Goal: Task Accomplishment & Management: Complete application form

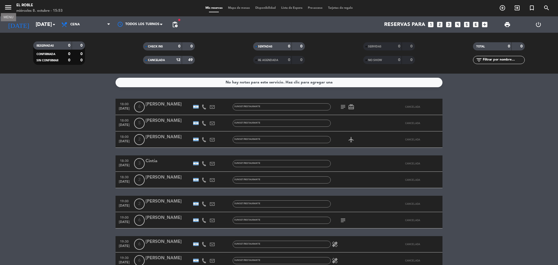
click at [8, 5] on icon "menu" at bounding box center [8, 7] width 8 height 8
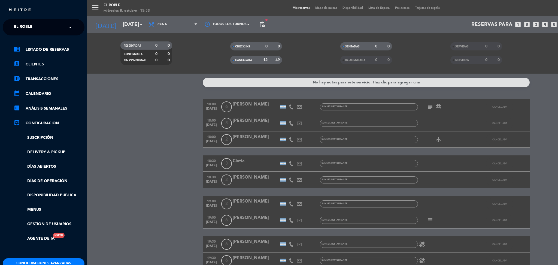
click at [41, 26] on input "text" at bounding box center [44, 28] width 66 height 12
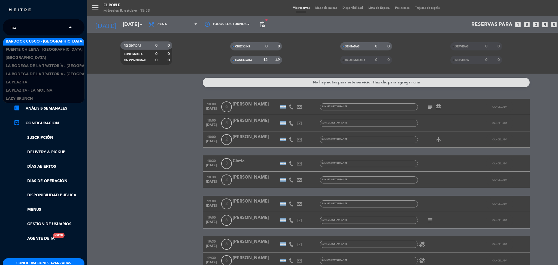
scroll to position [1, 0]
type input "lazy"
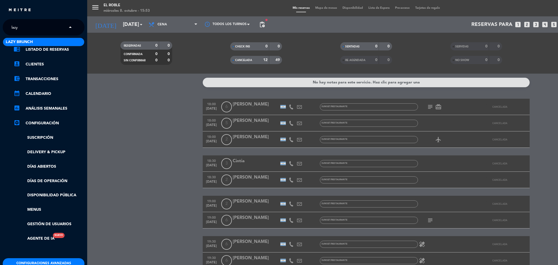
click at [28, 40] on span "Lazy Brunch" at bounding box center [19, 42] width 27 height 6
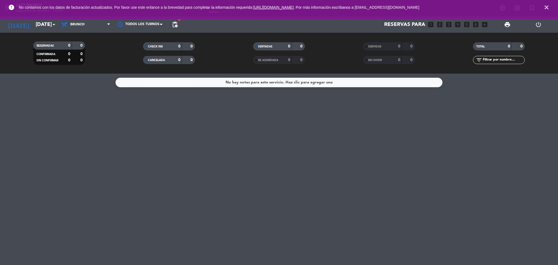
click at [545, 3] on span "close" at bounding box center [546, 7] width 15 height 15
click at [546, 6] on icon "close" at bounding box center [546, 7] width 7 height 7
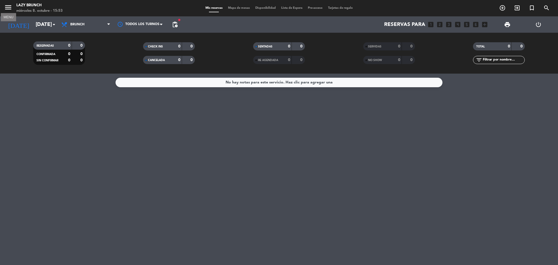
click at [9, 6] on icon "menu" at bounding box center [8, 7] width 8 height 8
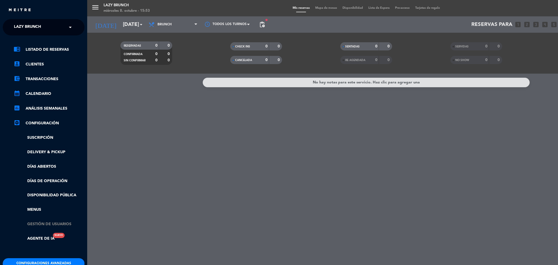
click at [51, 223] on link "Gestión de usuarios" at bounding box center [49, 224] width 71 height 6
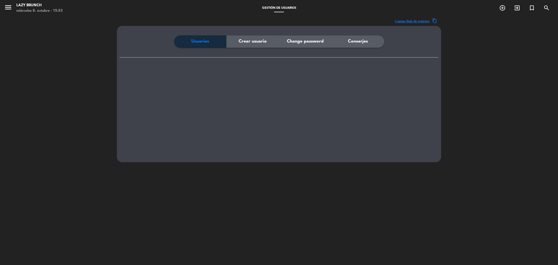
click at [256, 45] on div "Crear usuario" at bounding box center [252, 41] width 53 height 12
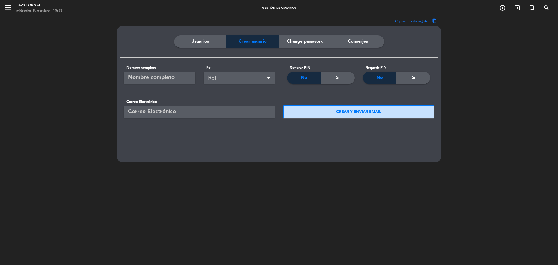
click at [181, 112] on input "email" at bounding box center [199, 112] width 151 height 12
paste input "[EMAIL_ADDRESS][PERSON_NAME][DOMAIN_NAME]"
type input "[EMAIL_ADDRESS][PERSON_NAME][DOMAIN_NAME]"
click at [181, 76] on input "text" at bounding box center [160, 78] width 72 height 12
type input "Ayelen"
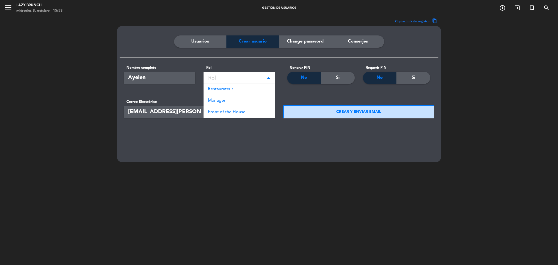
click at [226, 75] on div "Rol" at bounding box center [240, 78] width 64 height 9
click at [230, 87] on span "Restaurateur" at bounding box center [220, 89] width 25 height 4
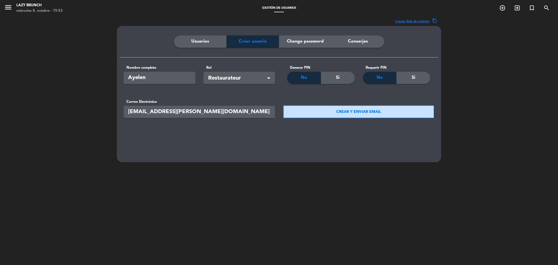
click at [320, 113] on button "CREAR Y ENVIAR EMAIL" at bounding box center [358, 111] width 151 height 13
